Goal: Understand process/instructions: Learn how to perform a task or action

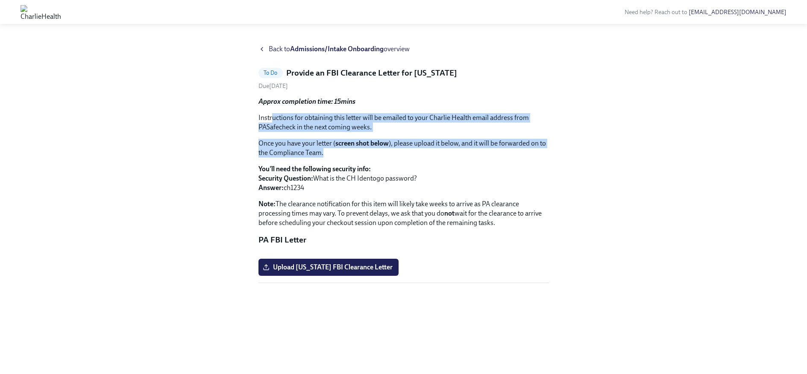
drag, startPoint x: 272, startPoint y: 119, endPoint x: 513, endPoint y: 157, distance: 243.7
click at [513, 157] on div "Approx completion time: 15mins Instructions for obtaining this letter will be e…" at bounding box center [403, 162] width 290 height 131
click at [513, 157] on p "Once you have your letter ( screen shot below ), please upload it below, and it…" at bounding box center [403, 148] width 290 height 19
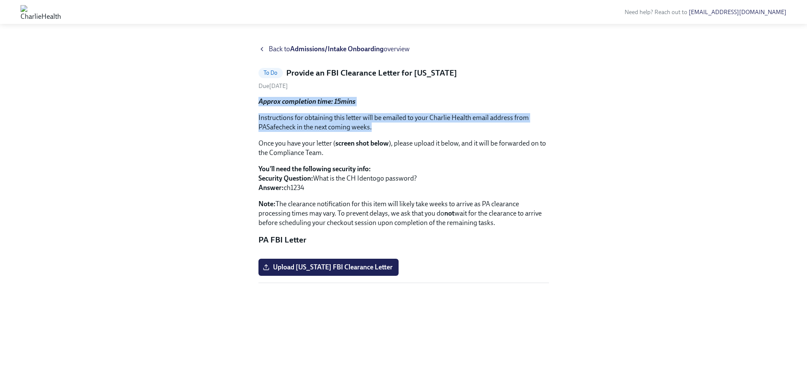
drag, startPoint x: 461, startPoint y: 94, endPoint x: 462, endPoint y: 132, distance: 38.0
click at [462, 132] on div "To Do Provide an FBI Clearance Letter for [US_STATE] Due [DATE] Approx completi…" at bounding box center [403, 175] width 290 height 216
click at [462, 132] on p "Instructions for obtaining this letter will be emailed to your Charlie Health e…" at bounding box center [403, 122] width 290 height 19
drag, startPoint x: 439, startPoint y: 99, endPoint x: 444, endPoint y: 127, distance: 28.3
click at [444, 127] on div "Approx completion time: 15mins Instructions for obtaining this letter will be e…" at bounding box center [403, 162] width 290 height 131
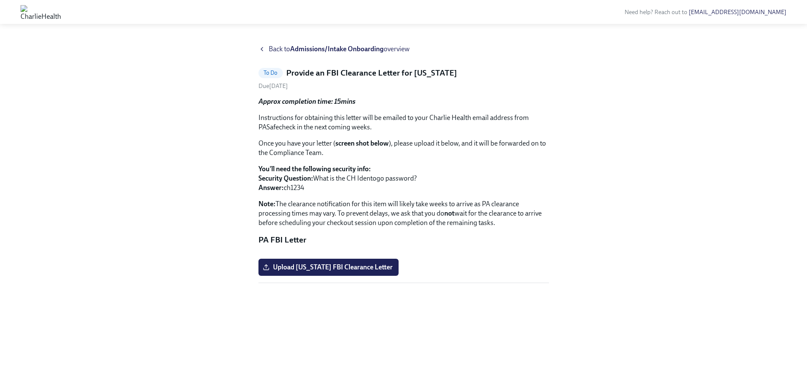
click at [445, 126] on p "Instructions for obtaining this letter will be emailed to your Charlie Health e…" at bounding box center [403, 122] width 290 height 19
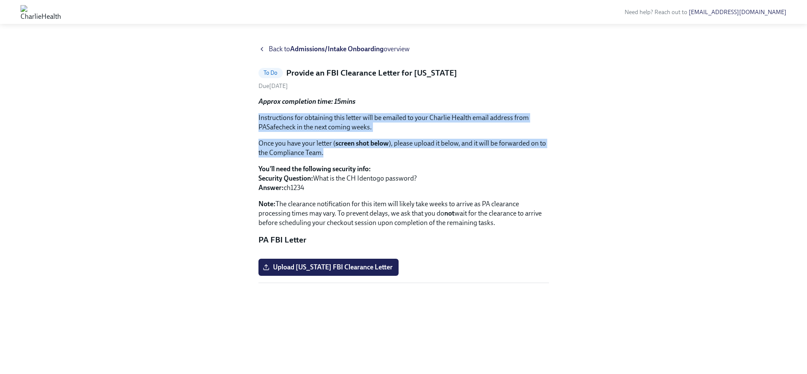
drag, startPoint x: 428, startPoint y: 155, endPoint x: 442, endPoint y: 112, distance: 45.1
click at [442, 111] on div "Approx completion time: 15mins Instructions for obtaining this letter will be e…" at bounding box center [403, 162] width 290 height 131
click at [442, 112] on div "Approx completion time: 15mins Instructions for obtaining this letter will be e…" at bounding box center [403, 162] width 290 height 131
drag, startPoint x: 457, startPoint y: 101, endPoint x: 476, endPoint y: 157, distance: 59.0
click at [476, 157] on div "Approx completion time: 15mins Instructions for obtaining this letter will be e…" at bounding box center [403, 162] width 290 height 131
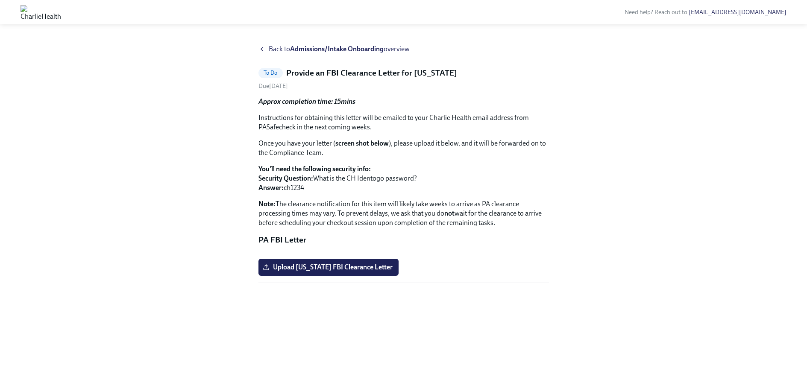
click at [476, 157] on p "Once you have your letter ( screen shot below ), please upload it below, and it…" at bounding box center [403, 148] width 290 height 19
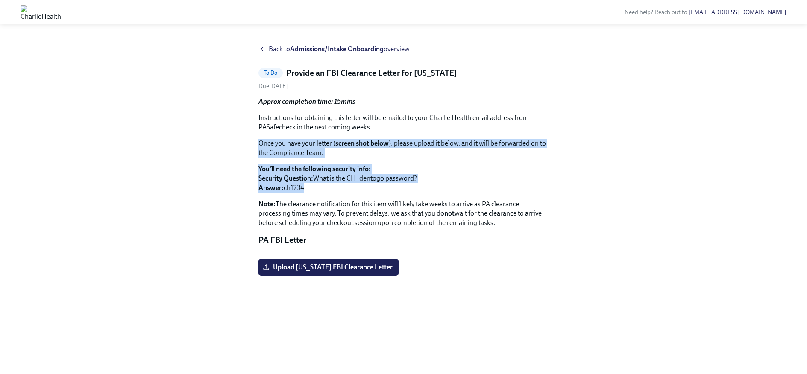
drag, startPoint x: 457, startPoint y: 191, endPoint x: 471, endPoint y: 126, distance: 66.3
click at [471, 126] on div "Approx completion time: 15mins Instructions for obtaining this letter will be e…" at bounding box center [403, 162] width 290 height 131
click at [471, 126] on p "Instructions for obtaining this letter will be emailed to your Charlie Health e…" at bounding box center [403, 122] width 290 height 19
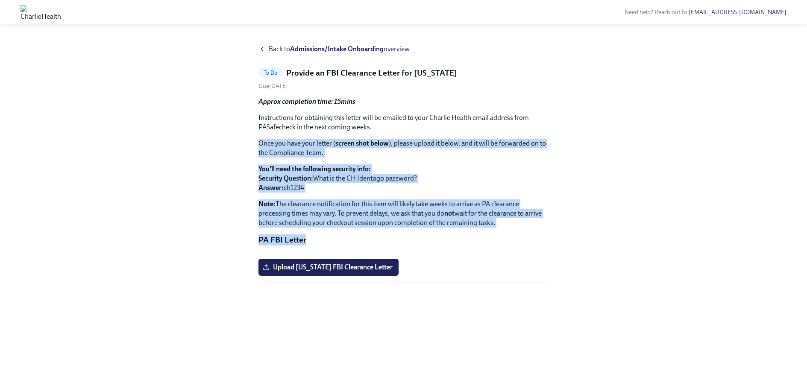
drag, startPoint x: 521, startPoint y: 236, endPoint x: 514, endPoint y: 126, distance: 110.0
click at [514, 126] on div "Approx completion time: 15mins Instructions for obtaining this letter will be e…" at bounding box center [403, 190] width 290 height 187
click at [514, 126] on p "Instructions for obtaining this letter will be emailed to your Charlie Health e…" at bounding box center [403, 122] width 290 height 19
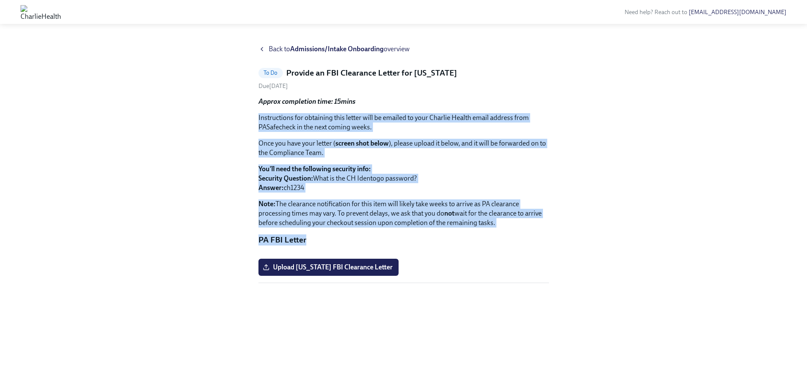
drag, startPoint x: 529, startPoint y: 115, endPoint x: 537, endPoint y: 237, distance: 122.4
click at [537, 237] on div "Approx completion time: 15mins Instructions for obtaining this letter will be e…" at bounding box center [403, 190] width 290 height 187
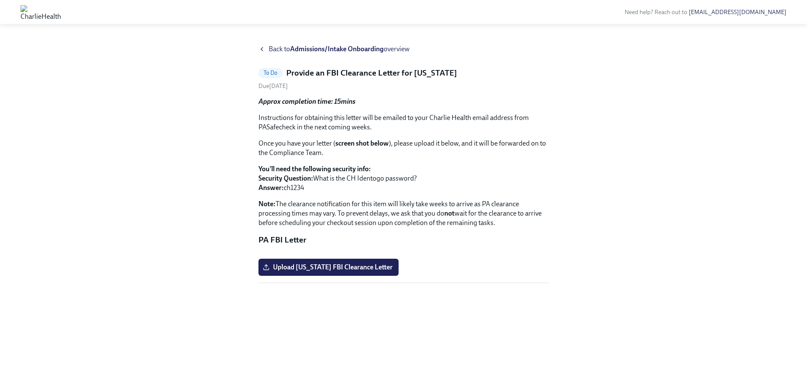
click at [538, 237] on p "PA FBI Letter" at bounding box center [403, 239] width 290 height 11
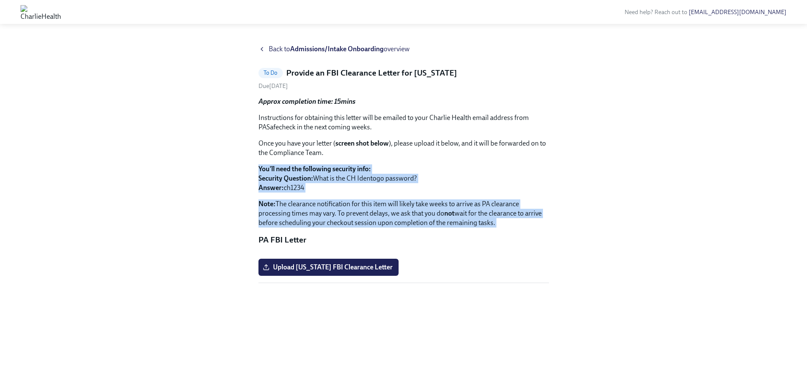
drag, startPoint x: 536, startPoint y: 233, endPoint x: 525, endPoint y: 147, distance: 86.6
click at [525, 147] on div "Approx completion time: 15mins Instructions for obtaining this letter will be e…" at bounding box center [403, 190] width 290 height 187
click at [525, 146] on p "Once you have your letter ( screen shot below ), please upload it below, and it…" at bounding box center [403, 148] width 290 height 19
